Goal: Task Accomplishment & Management: Complete application form

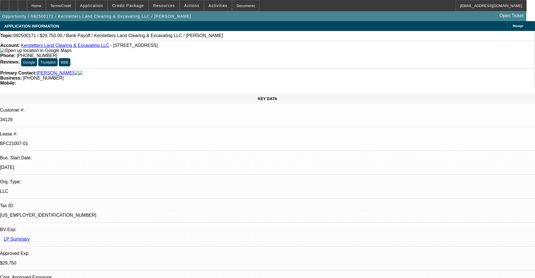
select select "0.15"
select select "2"
select select "0"
select select "6"
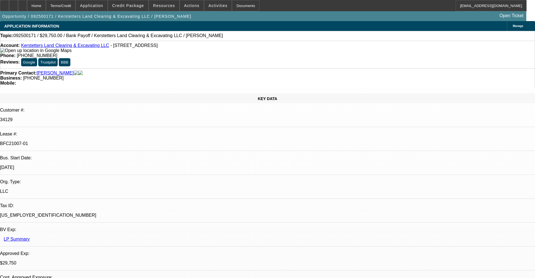
select select "0.15"
select select "2"
select select "0"
select select "6"
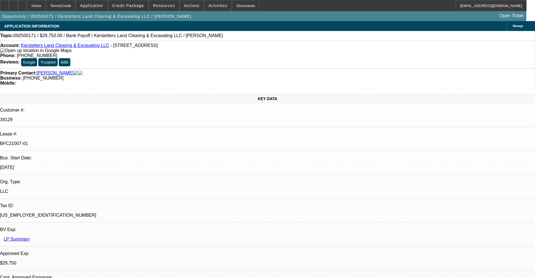
select select "0.15"
select select "2"
select select "0"
select select "6"
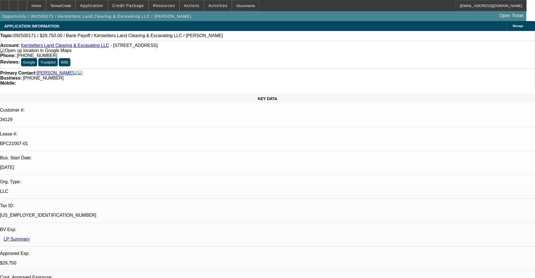
select select "0.15"
select select "2"
select select "0"
select select "6"
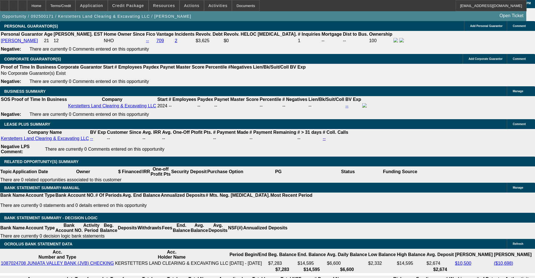
scroll to position [950, 0]
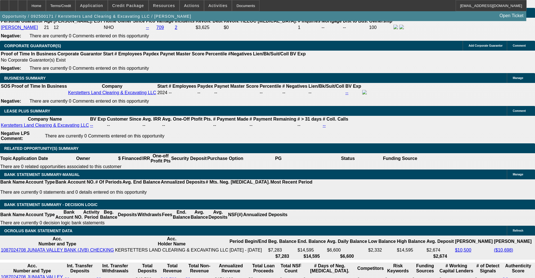
scroll to position [950, 0]
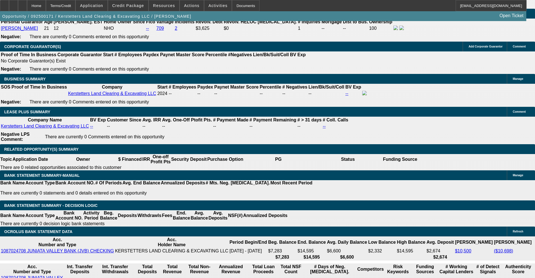
scroll to position [42, 0]
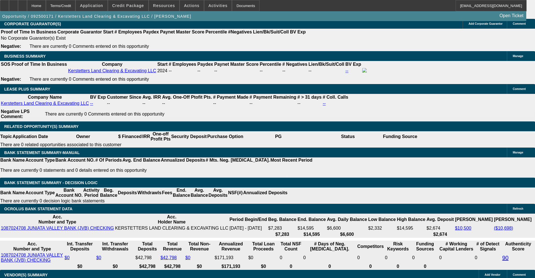
scroll to position [985, 0]
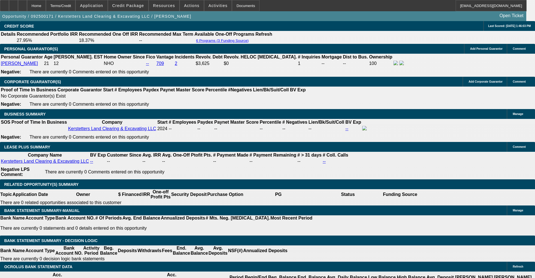
scroll to position [66, 6]
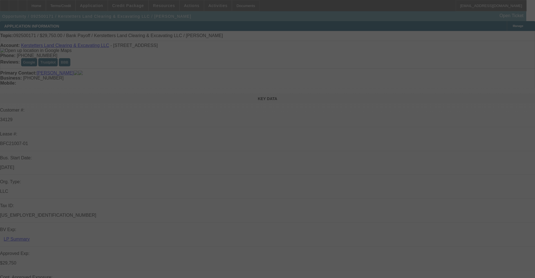
select select "0.15"
select select "2"
select select "0"
select select "6"
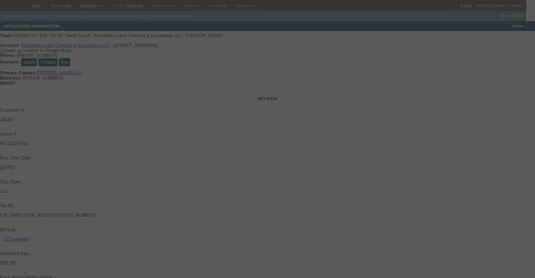
select select "0.15"
select select "2"
select select "0"
select select "6"
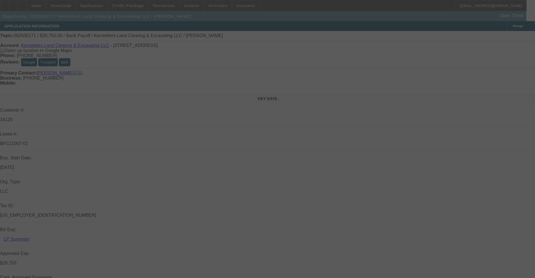
select select "0.15"
select select "2"
select select "0"
select select "6"
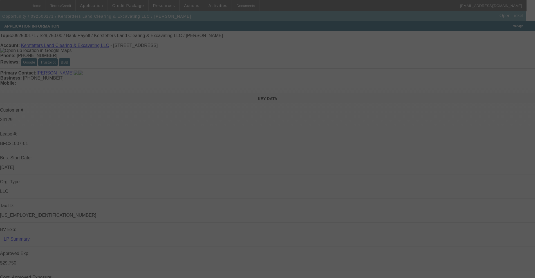
select select "0.15"
select select "2"
select select "0"
select select "6"
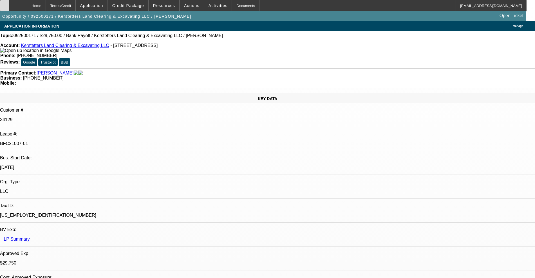
click at [9, 10] on div at bounding box center [4, 5] width 9 height 11
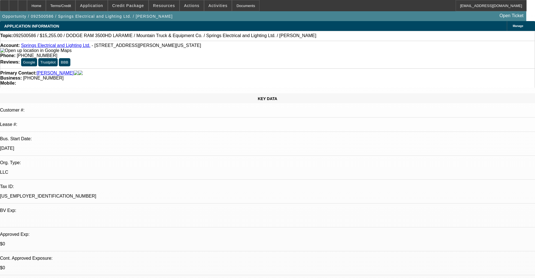
select select "0.1"
select select "2"
select select "0"
select select "6"
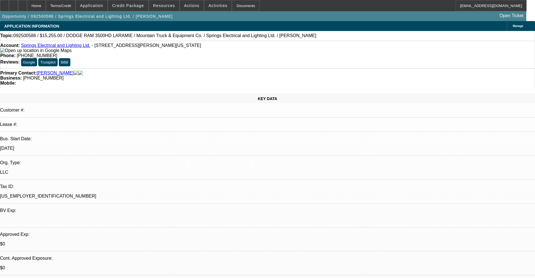
select select "0.1"
select select "2"
select select "0"
select select "6"
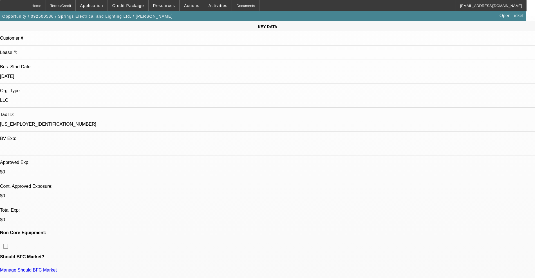
scroll to position [141, 0]
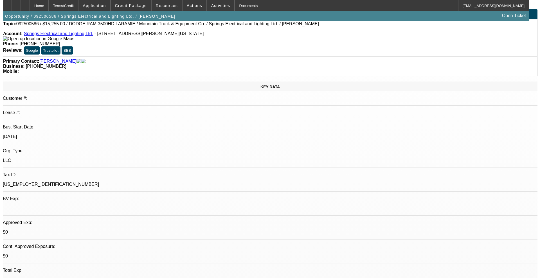
scroll to position [0, 0]
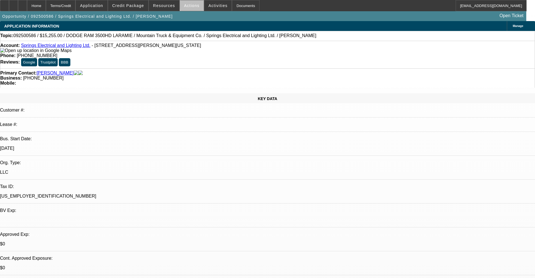
click at [196, 5] on span at bounding box center [192, 6] width 24 height 14
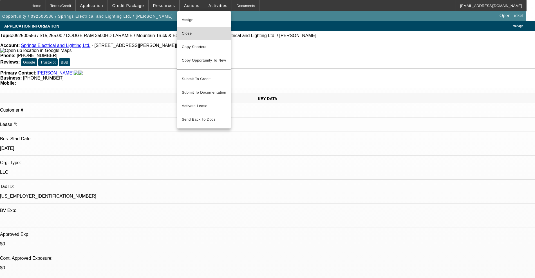
click at [204, 30] on button "Close" at bounding box center [203, 34] width 53 height 14
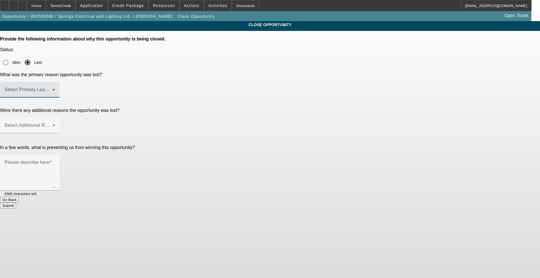
click at [52, 89] on span at bounding box center [29, 92] width 48 height 7
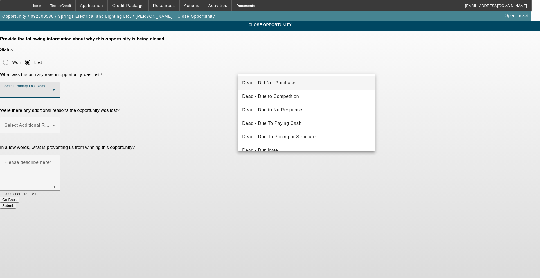
click at [47, 4] on div at bounding box center [270, 139] width 540 height 278
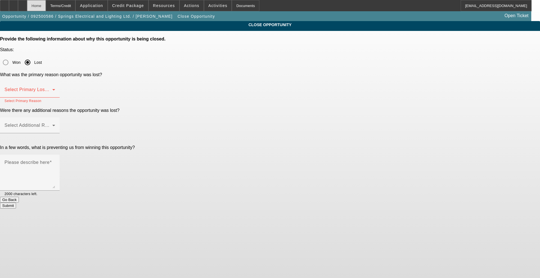
click at [46, 3] on div "Home" at bounding box center [36, 5] width 19 height 11
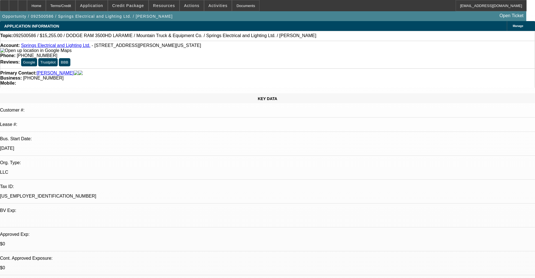
select select "0.1"
select select "2"
select select "0"
select select "6"
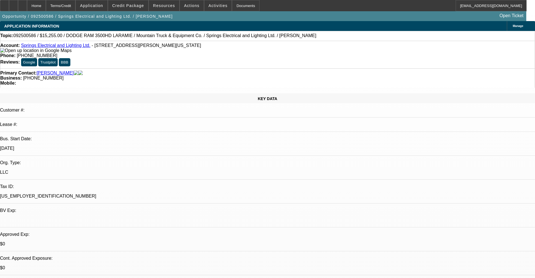
select select "0.1"
select select "2"
select select "0"
select select "6"
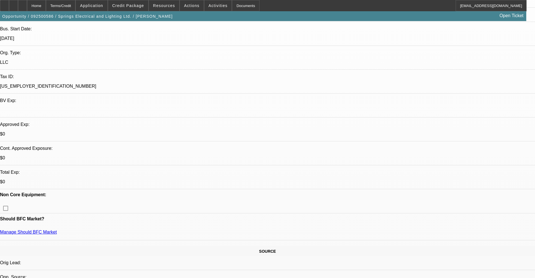
scroll to position [106, 0]
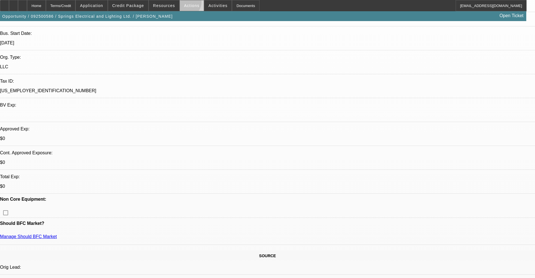
click at [184, 3] on span "Actions" at bounding box center [191, 5] width 15 height 5
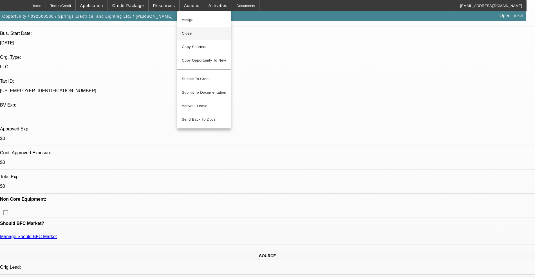
click at [188, 29] on button "Close" at bounding box center [203, 34] width 53 height 14
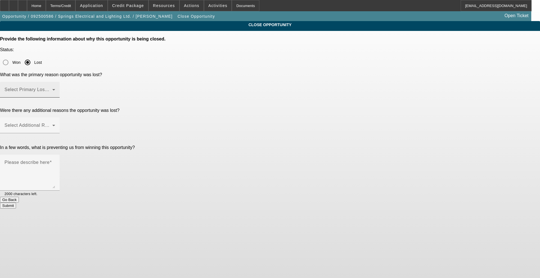
click at [55, 93] on div at bounding box center [55, 93] width 0 height 0
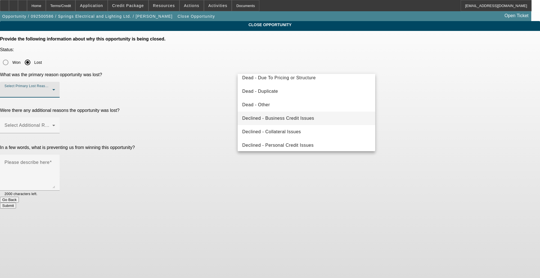
scroll to position [76, 0]
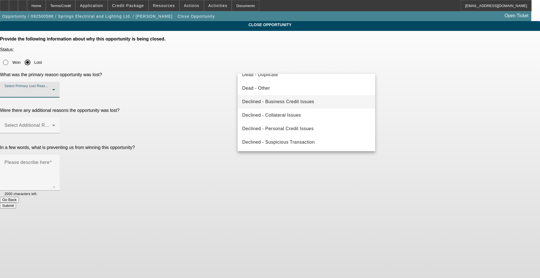
click at [264, 106] on mat-option "Declined - Business Credit Issues" at bounding box center [307, 102] width 138 height 14
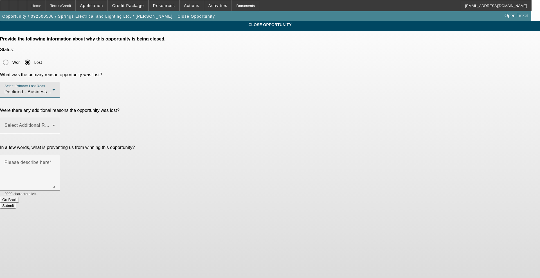
click at [55, 118] on div "Select Additional Reasons" at bounding box center [30, 126] width 51 height 16
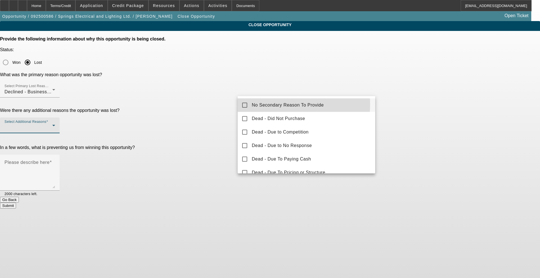
click at [256, 104] on span "No Secondary Reason To Provide" at bounding box center [288, 105] width 72 height 7
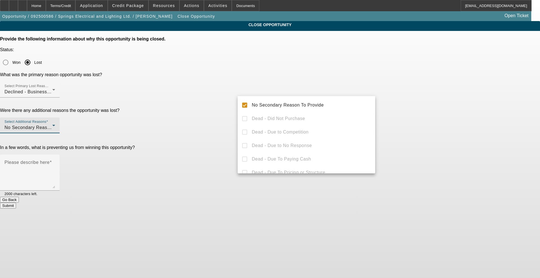
click at [222, 102] on div at bounding box center [270, 139] width 540 height 278
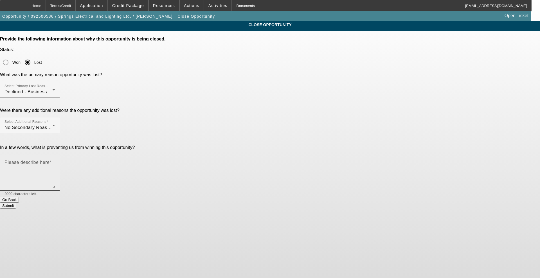
click at [55, 155] on div "Please describe here" at bounding box center [30, 173] width 51 height 36
type textarea "t"
type textarea "too many negatives"
click at [16, 203] on button "Submit" at bounding box center [8, 206] width 16 height 6
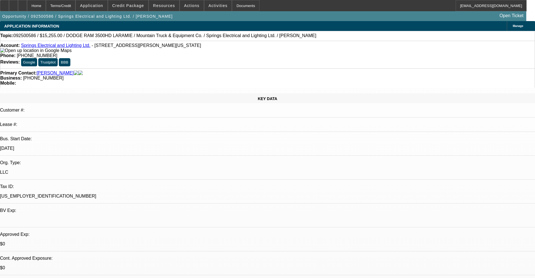
select select "0.1"
select select "2"
select select "0"
select select "6"
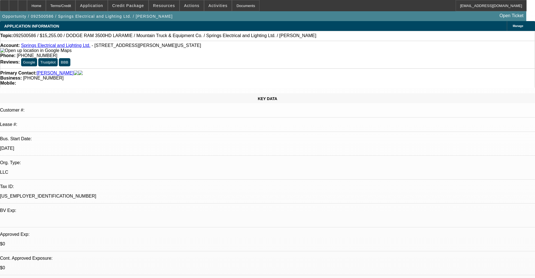
select select "0.1"
select select "2"
select select "0"
select select "6"
